Goal: Information Seeking & Learning: Check status

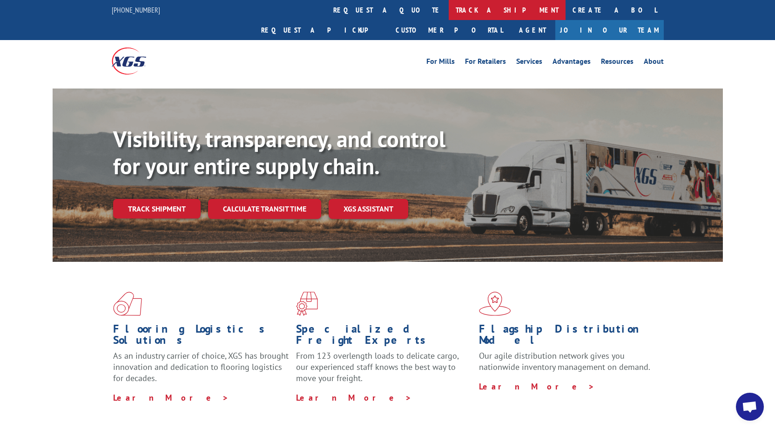
click at [449, 10] on link "track a shipment" at bounding box center [507, 10] width 117 height 20
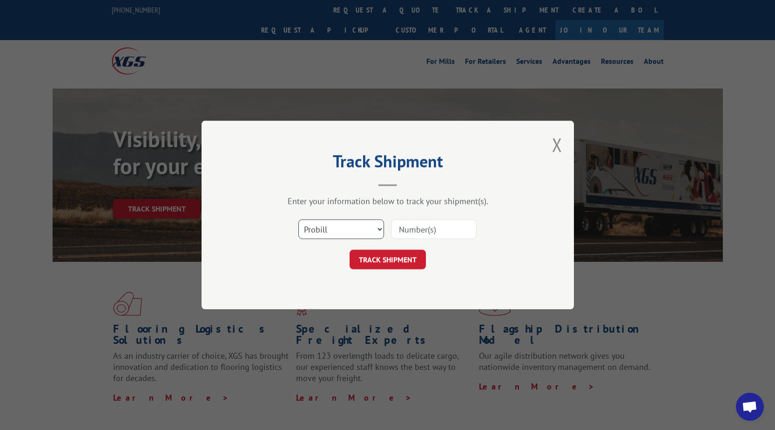
click at [355, 219] on select "Select category... Probill BOL PO" at bounding box center [341, 229] width 86 height 20
select select "po"
click at [298, 219] on select "Select category... Probill BOL PO" at bounding box center [341, 229] width 86 height 20
click at [413, 236] on input at bounding box center [434, 229] width 86 height 20
type input "73526606"
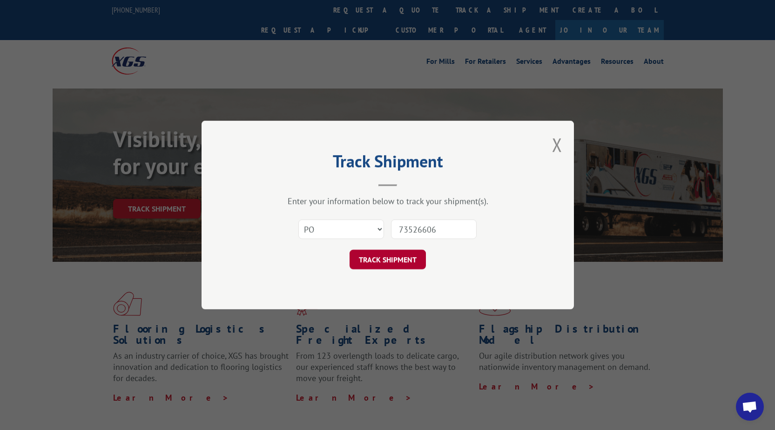
click at [405, 256] on button "TRACK SHIPMENT" at bounding box center [388, 260] width 76 height 20
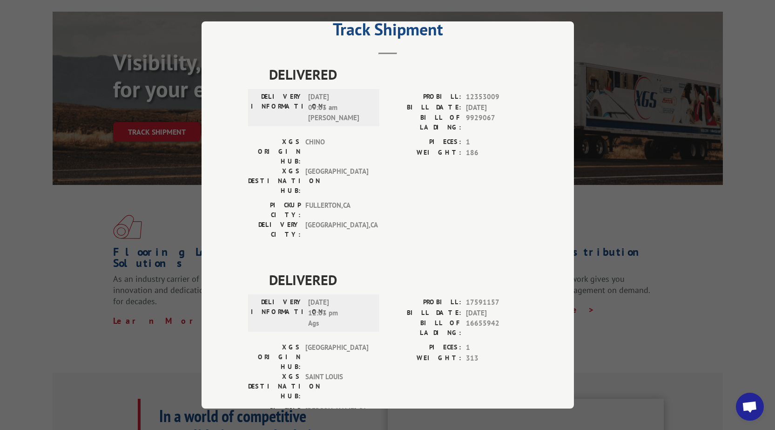
scroll to position [93, 0]
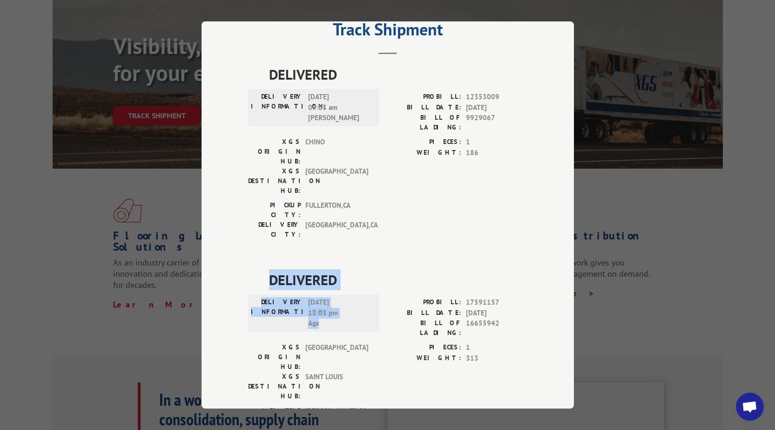
drag, startPoint x: 326, startPoint y: 270, endPoint x: 266, endPoint y: 231, distance: 71.7
click at [266, 269] on div "DELIVERED DELIVERY INFORMATION: [DATE] 12:03 pm Ags PROBILL: 17591157 BILL DATE…" at bounding box center [387, 359] width 279 height 180
copy div "DELIVERED DELIVERY INFORMATION: [DATE] 12:03 pm Ags"
drag, startPoint x: 255, startPoint y: 335, endPoint x: 352, endPoint y: 338, distance: 97.8
click at [352, 425] on div "DELIVERY CITY: [GEOGRAPHIC_DATA] , [GEOGRAPHIC_DATA]" at bounding box center [311, 435] width 126 height 20
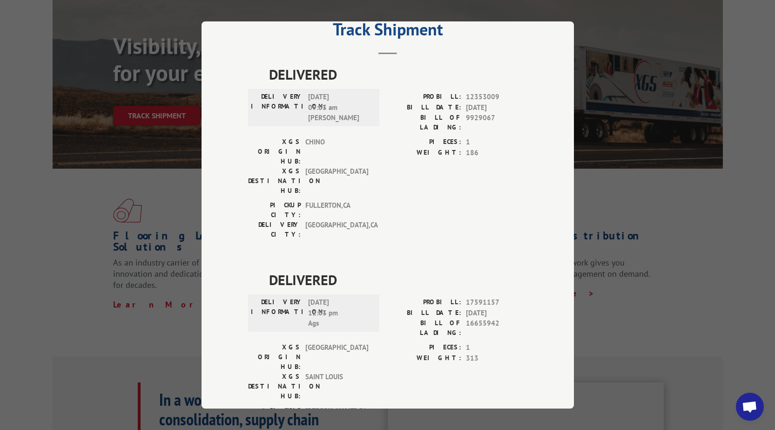
copy div "DELIVERY CITY: [GEOGRAPHIC_DATA] , [GEOGRAPHIC_DATA]"
drag, startPoint x: 428, startPoint y: 248, endPoint x: 493, endPoint y: 248, distance: 65.2
click at [493, 297] on div "PROBILL: 17591157" at bounding box center [458, 302] width 140 height 11
drag, startPoint x: 486, startPoint y: 298, endPoint x: 433, endPoint y: 290, distance: 54.3
click at [433, 342] on div "PIECES: 1 WEIGHT: 313" at bounding box center [458, 352] width 140 height 21
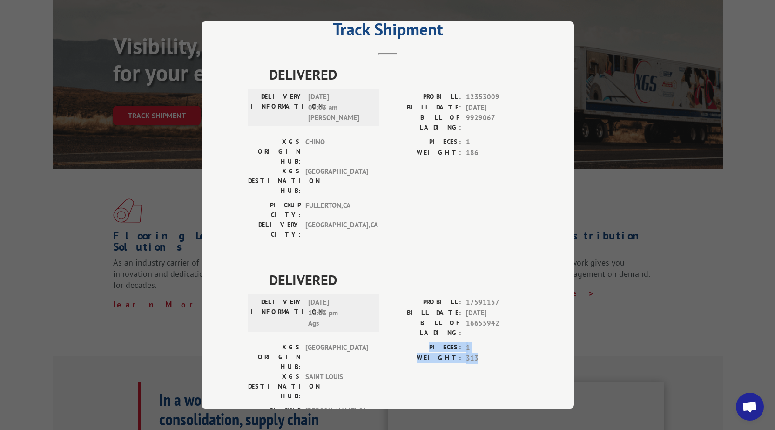
copy div "PIECES: 1 WEIGHT: 313"
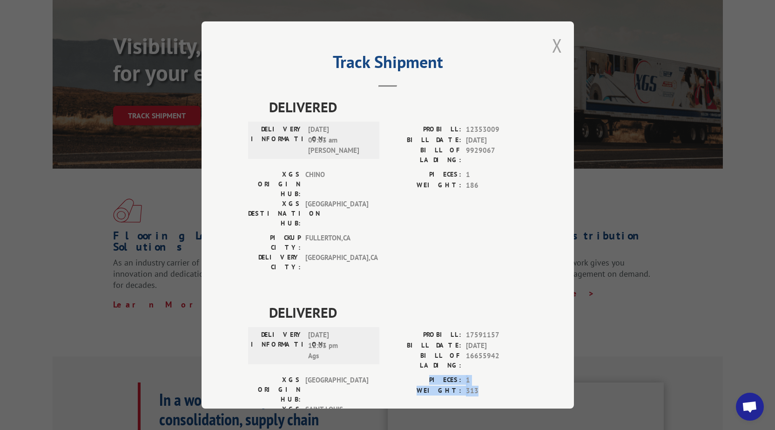
click at [556, 40] on button "Close modal" at bounding box center [557, 45] width 10 height 25
